Goal: Task Accomplishment & Management: Manage account settings

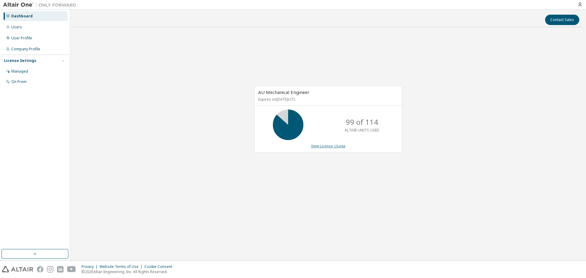
click at [325, 147] on link "View License Usage" at bounding box center [328, 146] width 35 height 5
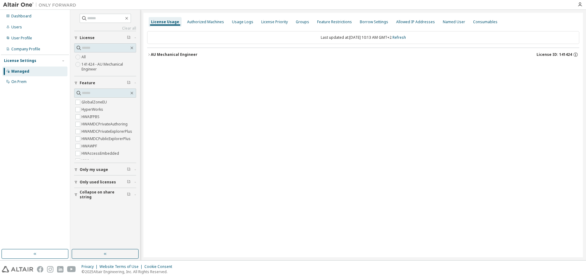
click at [151, 52] on div "AU Mechanical Engineer" at bounding box center [174, 54] width 47 height 5
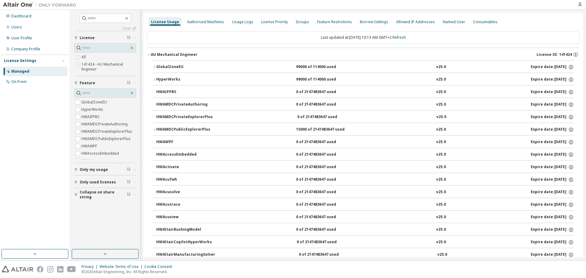
click at [155, 69] on icon "button" at bounding box center [155, 67] width 4 height 4
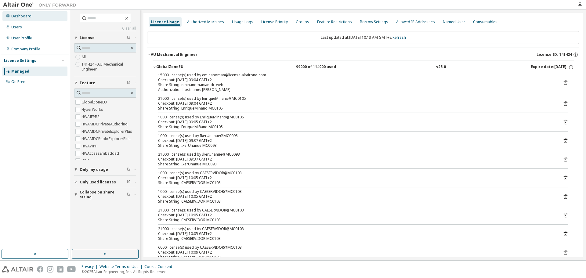
click at [31, 15] on div "Dashboard" at bounding box center [34, 16] width 65 height 10
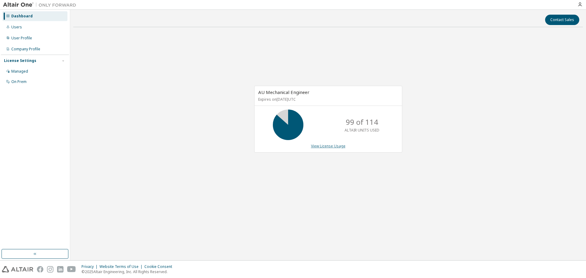
click at [324, 146] on link "View License Usage" at bounding box center [328, 146] width 35 height 5
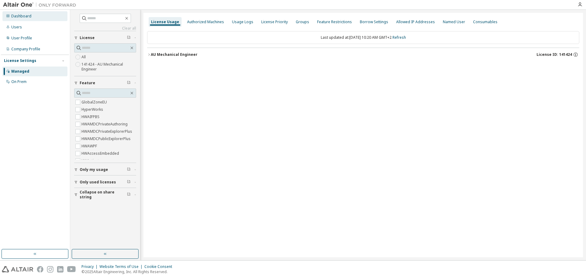
click at [25, 17] on div "Dashboard" at bounding box center [21, 16] width 20 height 5
